Goal: Book appointment/travel/reservation

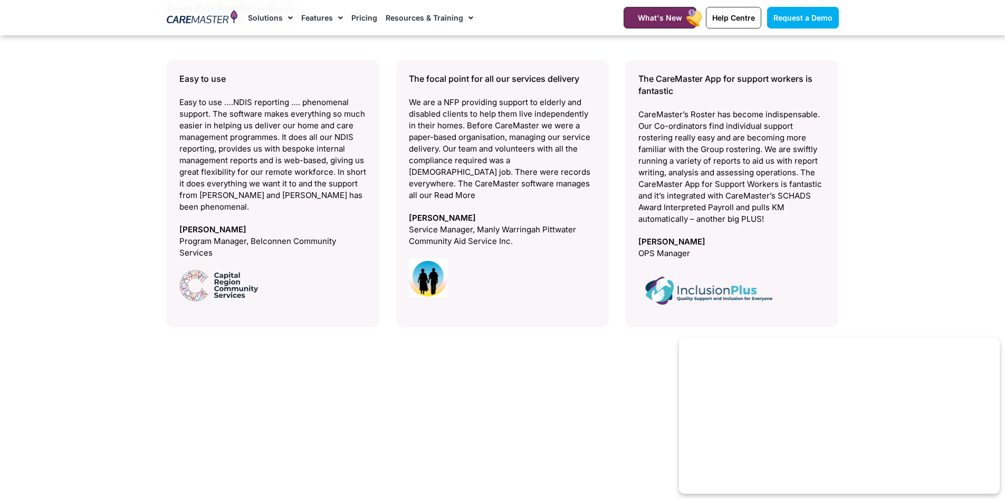
scroll to position [4011, 0]
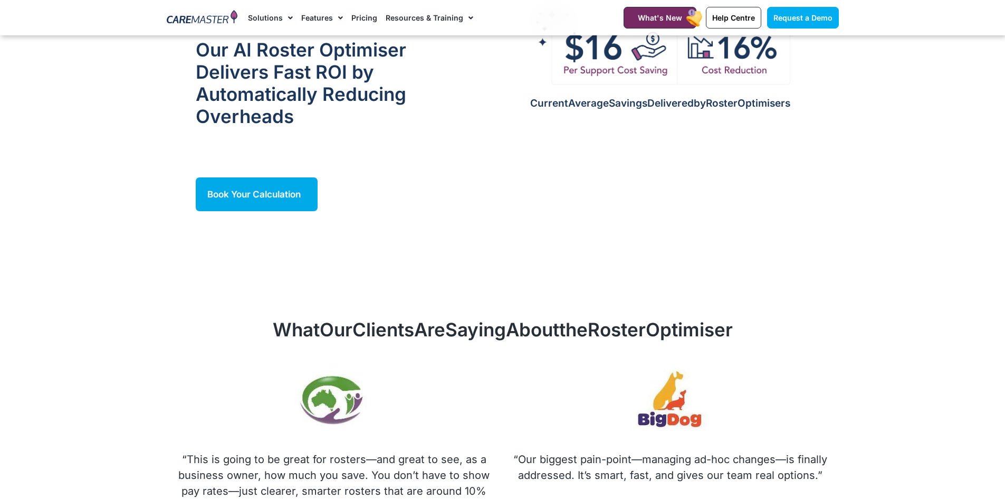
scroll to position [1108, 0]
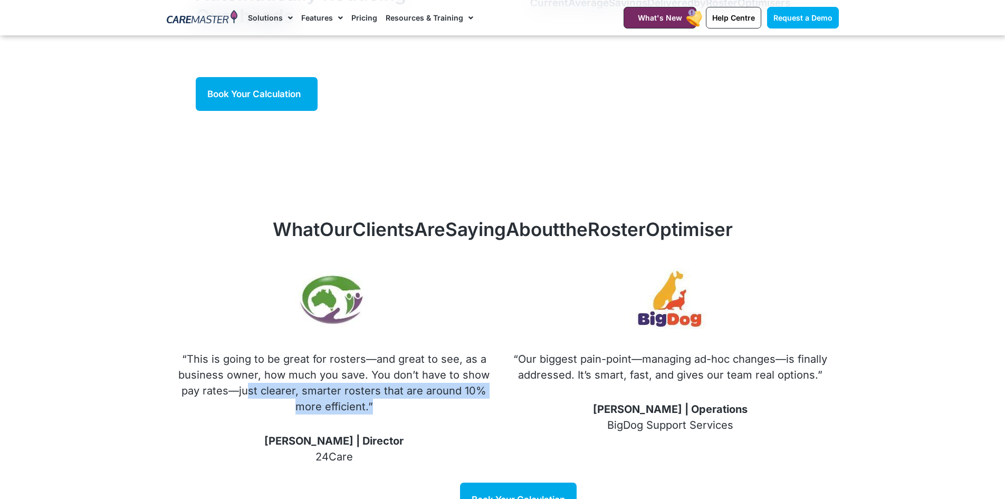
drag, startPoint x: 251, startPoint y: 378, endPoint x: 396, endPoint y: 387, distance: 144.9
click at [396, 387] on p "“This is going to be great for rosters—and great to see, as a business owner, h…" at bounding box center [334, 382] width 315 height 63
click at [424, 396] on p "“This is going to be great for rosters—and great to see, as a business owner, h…" at bounding box center [334, 382] width 315 height 63
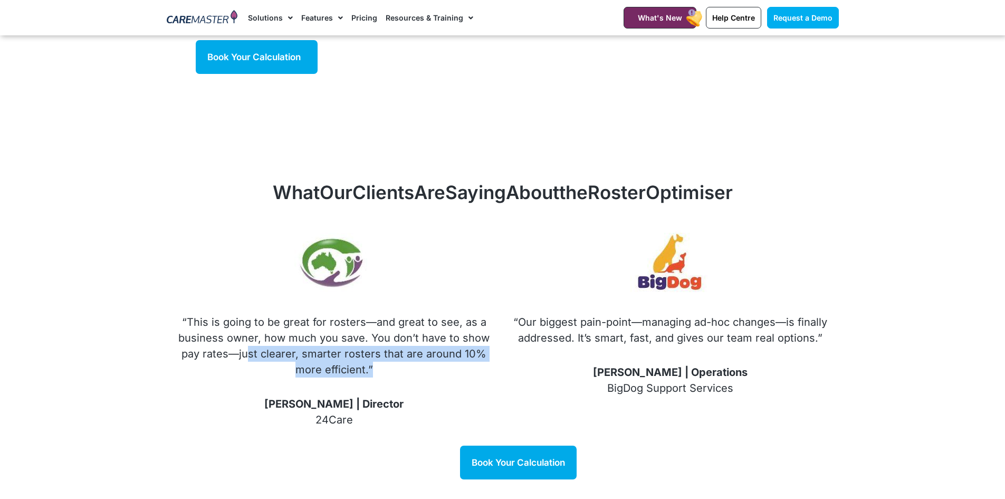
scroll to position [1161, 0]
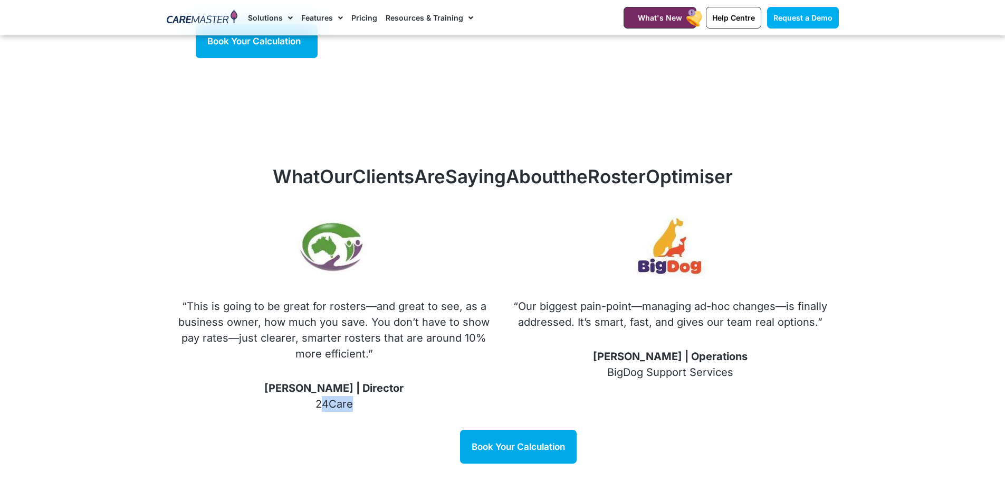
drag, startPoint x: 353, startPoint y: 392, endPoint x: 320, endPoint y: 398, distance: 33.4
click at [320, 398] on p "[PERSON_NAME] | Director 24Care" at bounding box center [334, 396] width 315 height 32
click at [295, 430] on div "Book Your Calculation" at bounding box center [518, 447] width 641 height 34
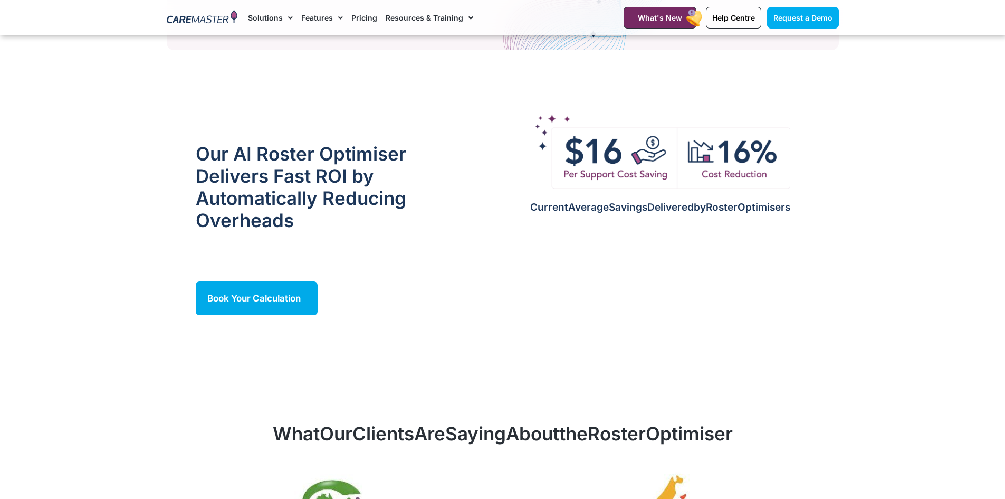
scroll to position [897, 0]
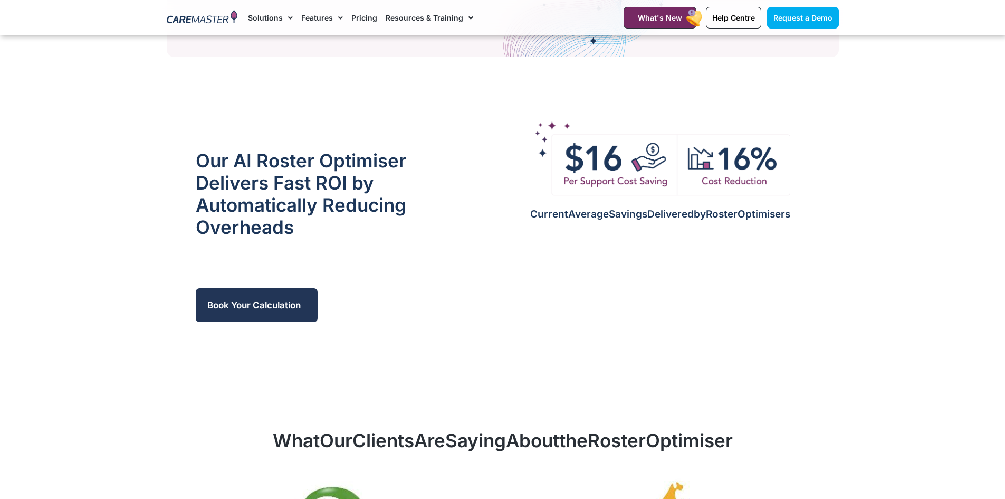
click at [269, 300] on span "Book Your Calculation" at bounding box center [253, 305] width 93 height 11
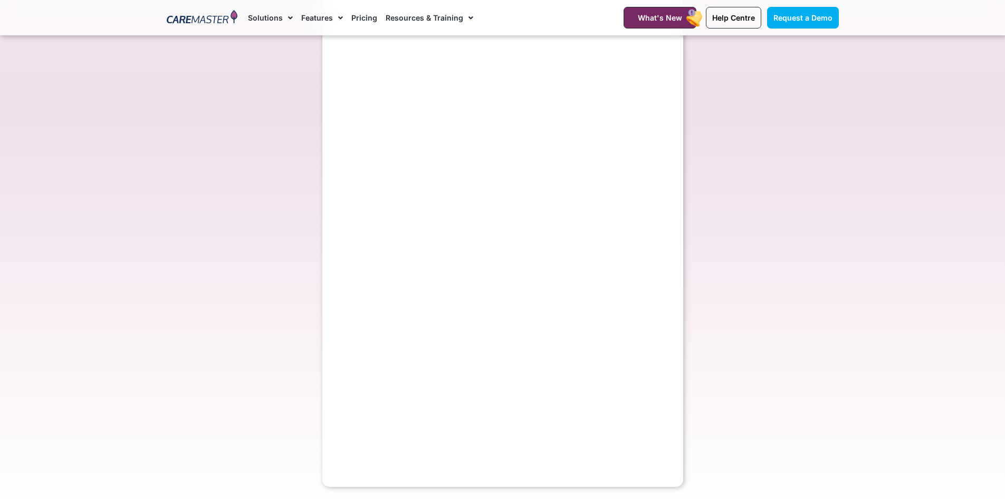
select select "**"
